Goal: Information Seeking & Learning: Understand process/instructions

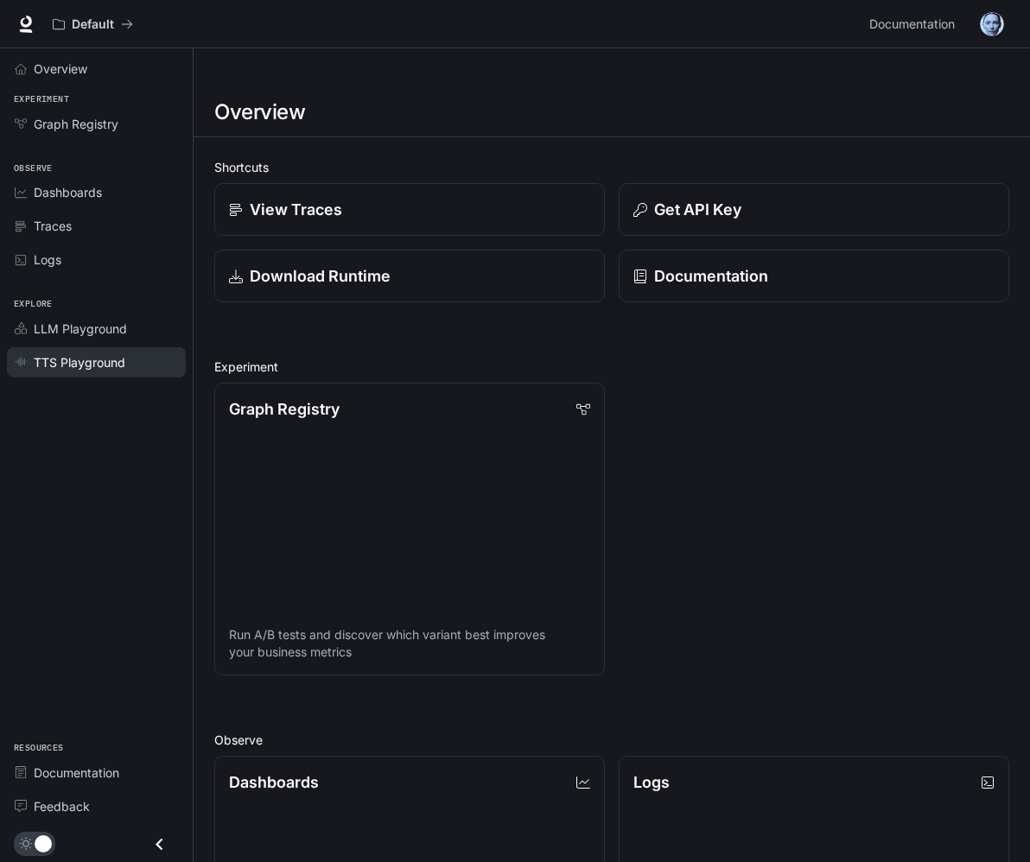
click at [86, 351] on link "TTS Playground" at bounding box center [96, 362] width 179 height 30
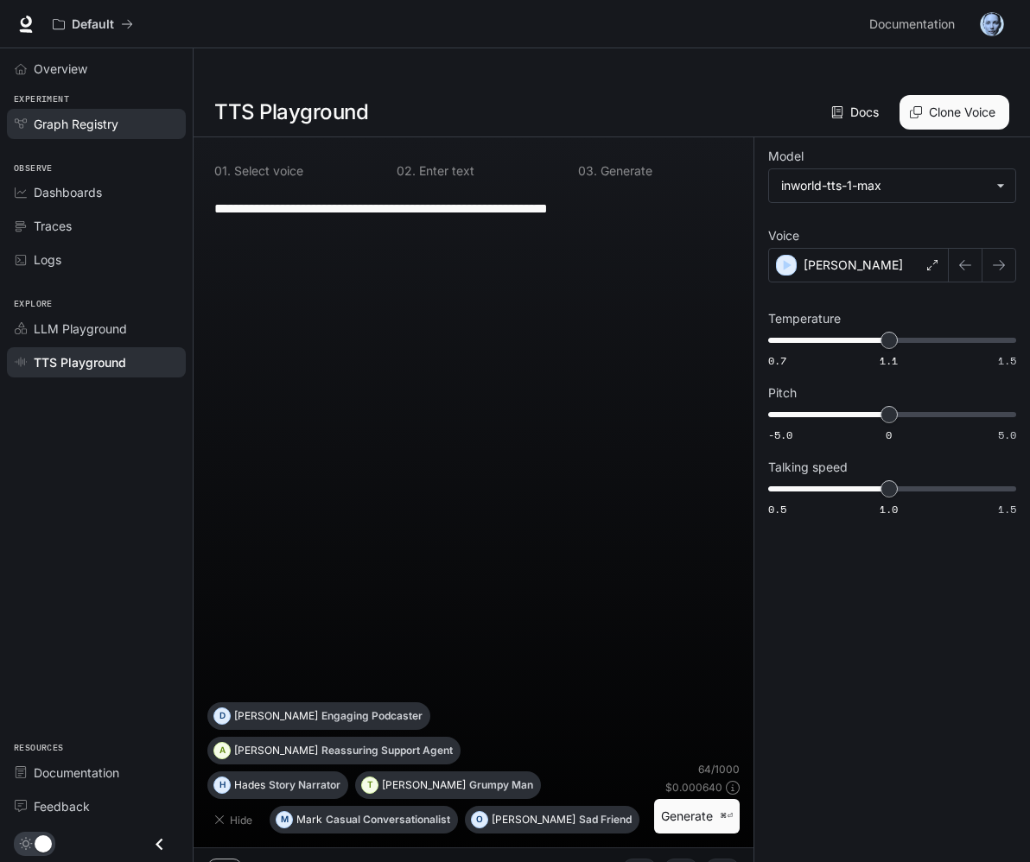
click at [76, 128] on span "Graph Registry" at bounding box center [76, 124] width 85 height 18
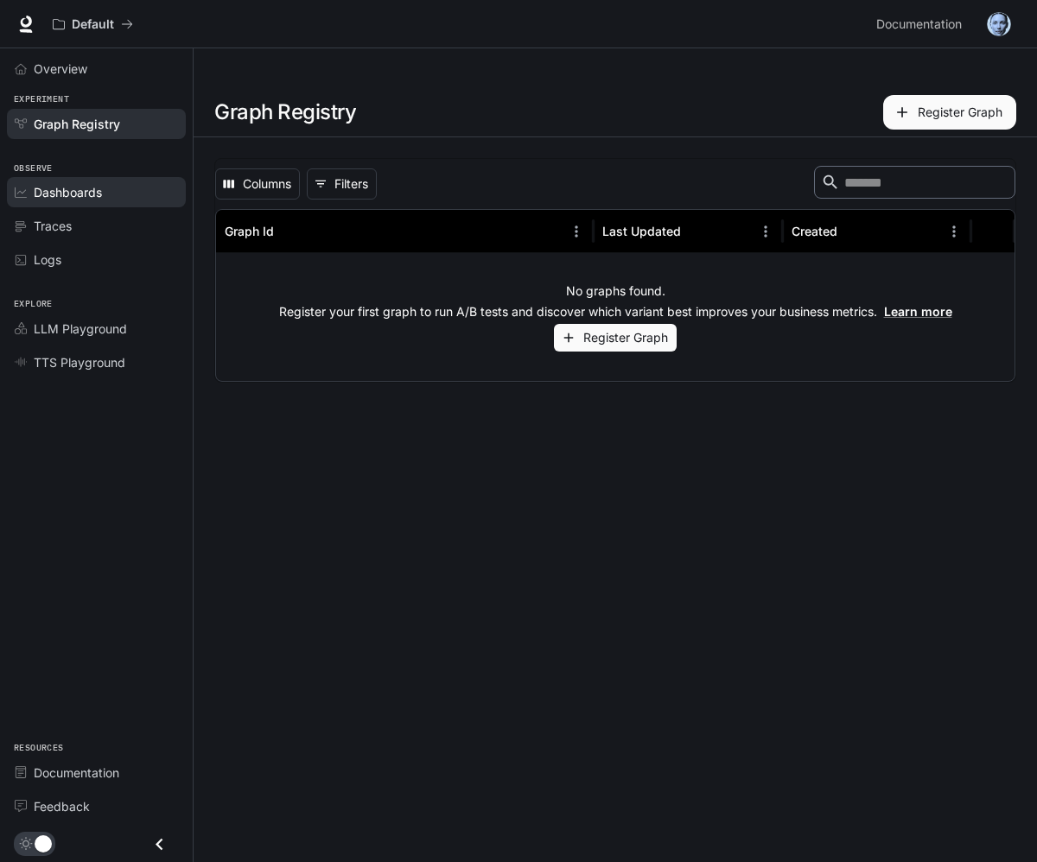
click at [75, 194] on span "Dashboards" at bounding box center [68, 192] width 68 height 18
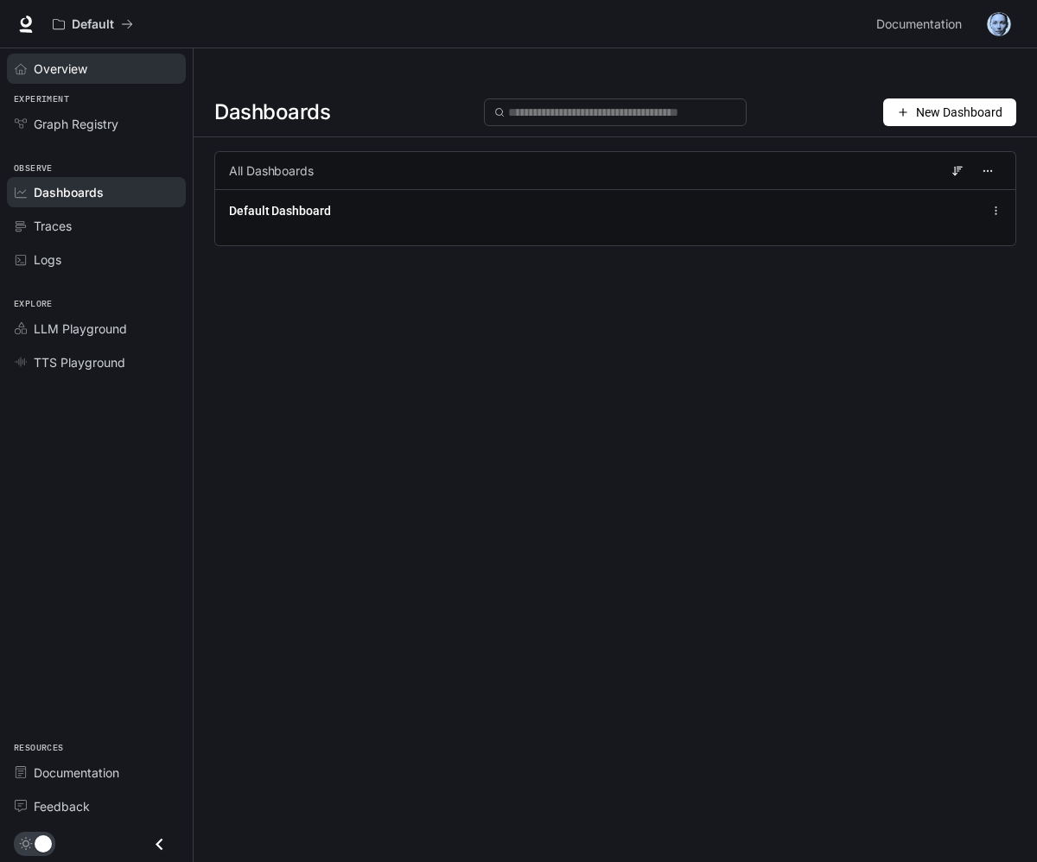
click at [57, 61] on span "Overview" at bounding box center [61, 69] width 54 height 18
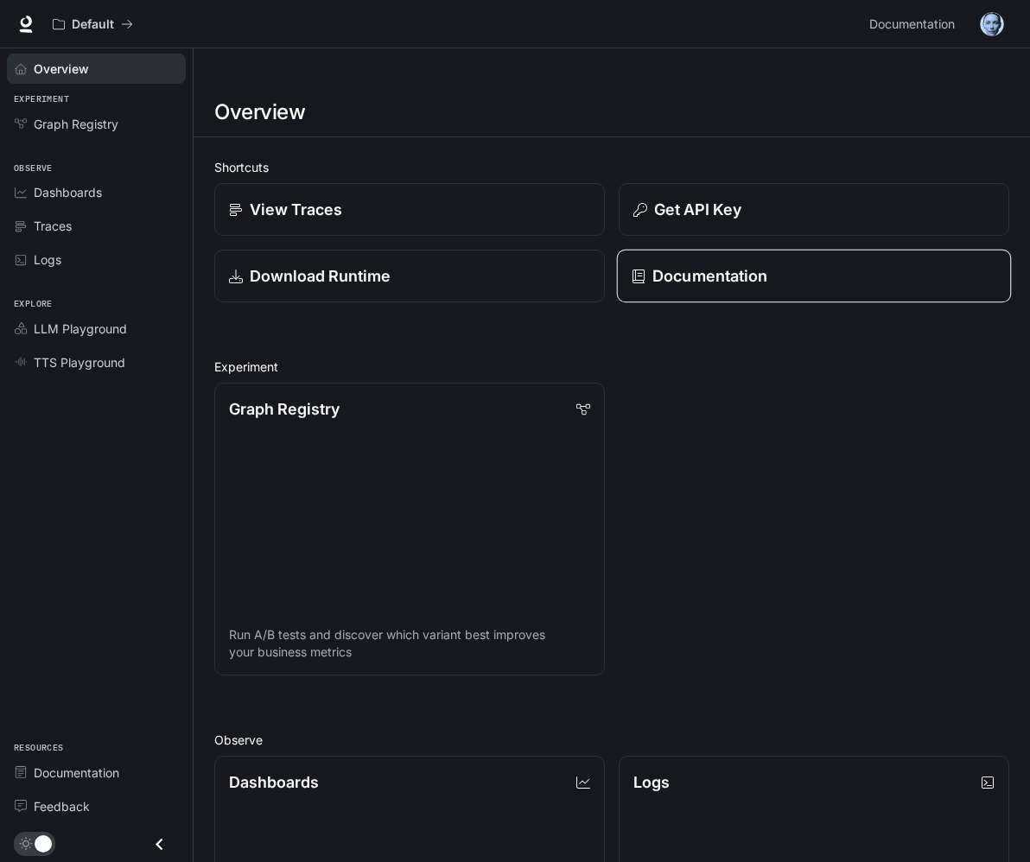
click at [767, 264] on p "Documentation" at bounding box center [709, 275] width 115 height 23
